Goal: Find specific page/section: Find specific page/section

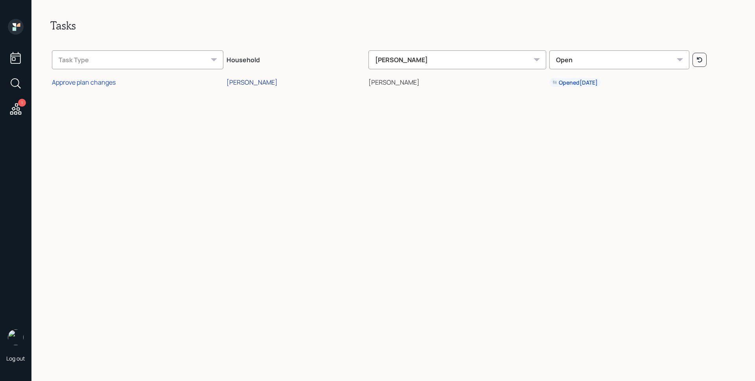
click at [243, 80] on div "[PERSON_NAME]" at bounding box center [252, 82] width 51 height 9
